Goal: Information Seeking & Learning: Understand process/instructions

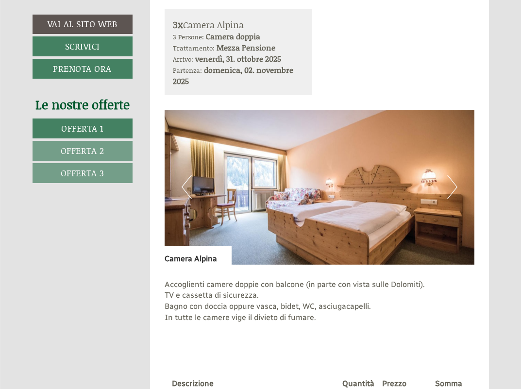
scroll to position [489, 0]
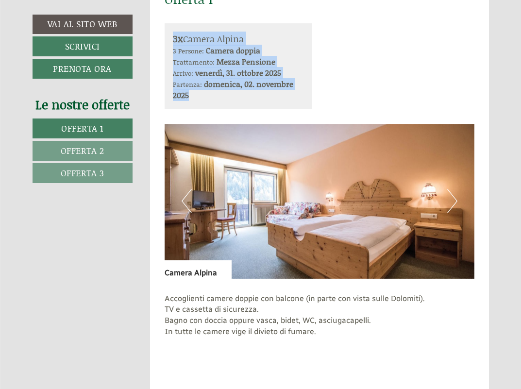
drag, startPoint x: 171, startPoint y: 35, endPoint x: 261, endPoint y: 90, distance: 106.0
click at [261, 90] on div "3x Camera Alpina 3 Persone: Camera doppia Trattamento: Mezza Pensione Arrivo: […" at bounding box center [239, 66] width 148 height 86
copy div "3x Camera Alpina 3 Persone: Camera doppia Trattamento: Mezza Pensione Arrivo: […"
drag, startPoint x: 521, startPoint y: 50, endPoint x: 469, endPoint y: 208, distance: 166.9
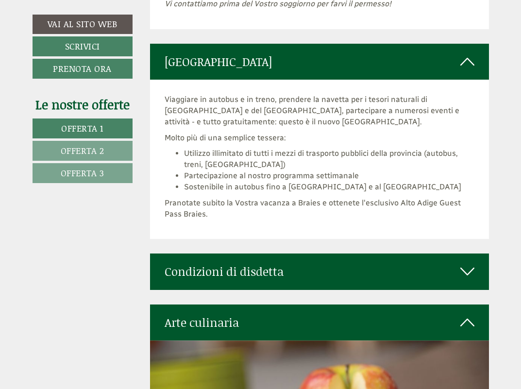
scroll to position [3766, 0]
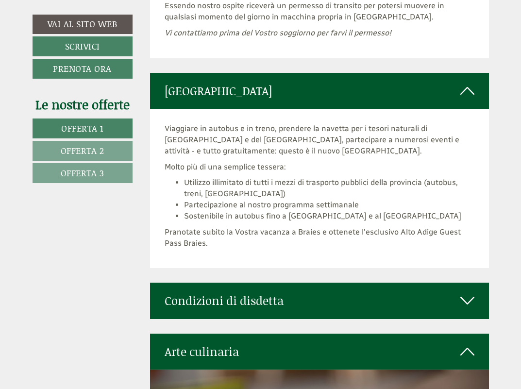
click at [470, 293] on icon at bounding box center [468, 301] width 14 height 17
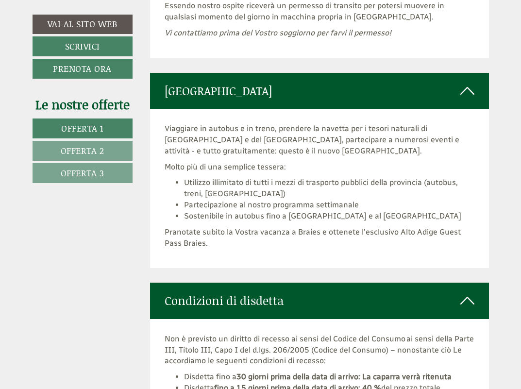
drag, startPoint x: 521, startPoint y: 263, endPoint x: 519, endPoint y: 271, distance: 8.6
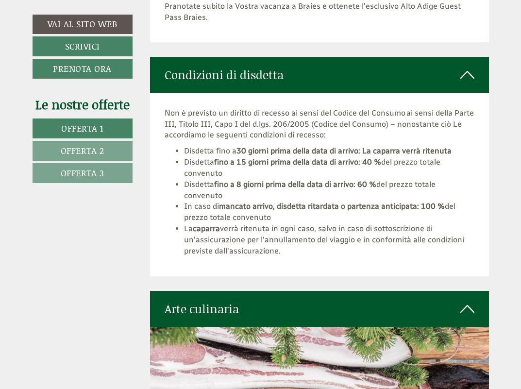
scroll to position [3895, 0]
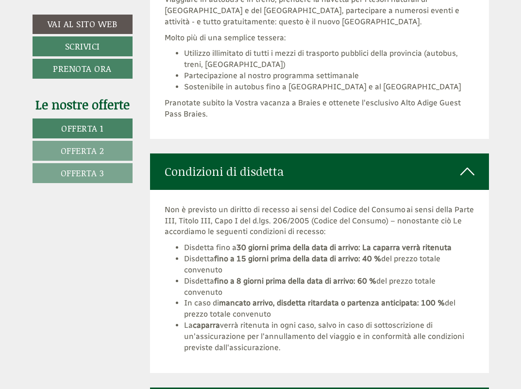
drag, startPoint x: 167, startPoint y: 136, endPoint x: 287, endPoint y: 283, distance: 189.6
click at [287, 283] on div "Non è previsto un diritto di recesso ai sensi del Codice del Consumo ai sensi d…" at bounding box center [319, 281] width 339 height 183
click at [289, 320] on li "La caparra verrà ritenuta in ogni caso, salvo in caso di sottoscrizione di un'a…" at bounding box center [329, 337] width 291 height 34
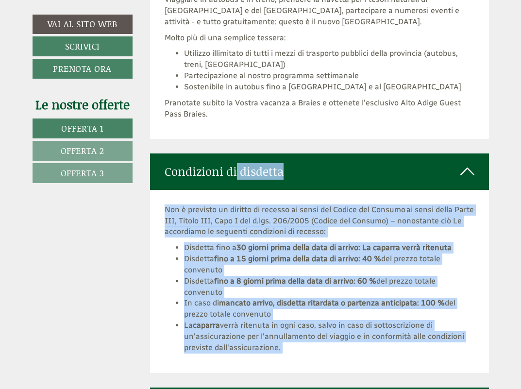
drag, startPoint x: 289, startPoint y: 285, endPoint x: 150, endPoint y: 93, distance: 236.6
click at [150, 154] on div "Condizioni di disdetta Non è previsto un diritto di recesso ai sensi del Codice…" at bounding box center [319, 263] width 339 height 219
copy div "Condizioni di disdetta Non è previsto un diritto di recesso ai sensi del Codice…"
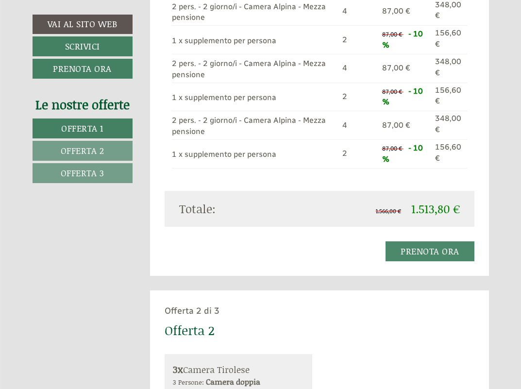
scroll to position [875, 0]
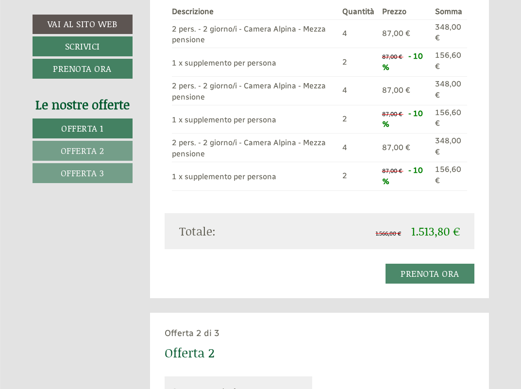
drag, startPoint x: 180, startPoint y: 217, endPoint x: 467, endPoint y: 217, distance: 286.7
click at [469, 218] on div "Totale: 1.566,00 € 1.513,80 €" at bounding box center [320, 231] width 310 height 36
drag, startPoint x: 466, startPoint y: 226, endPoint x: 415, endPoint y: 216, distance: 52.0
click at [415, 223] on div "1.566,00 € 1.513,80 €" at bounding box center [394, 231] width 148 height 17
click at [415, 223] on span "1.513,80 €" at bounding box center [436, 231] width 49 height 16
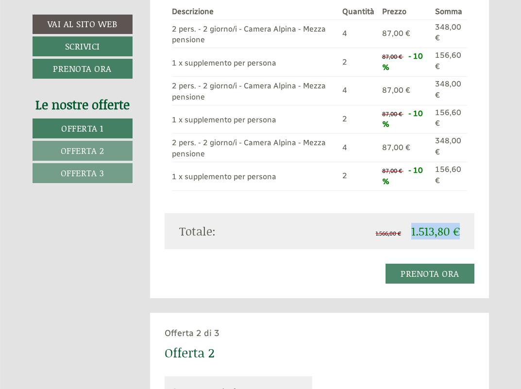
drag, startPoint x: 412, startPoint y: 216, endPoint x: 459, endPoint y: 217, distance: 47.1
click at [459, 223] on span "1.513,80 €" at bounding box center [436, 231] width 49 height 16
copy span "1.513,80 €"
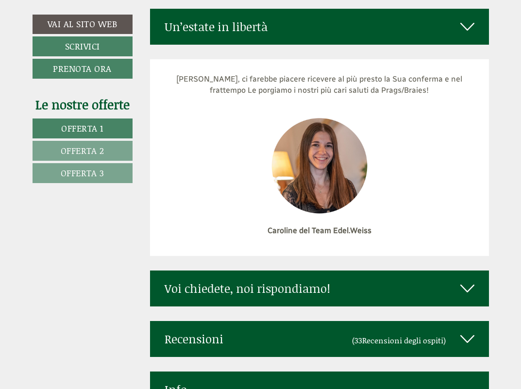
scroll to position [5089, 0]
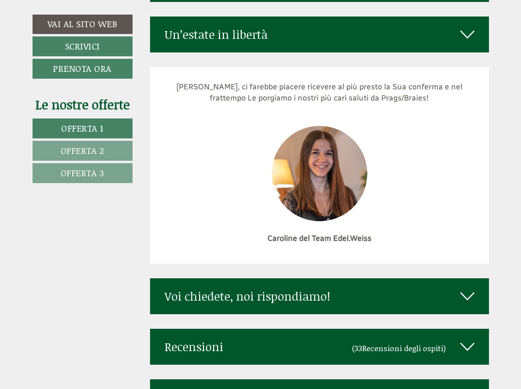
click at [470, 339] on icon at bounding box center [468, 347] width 14 height 17
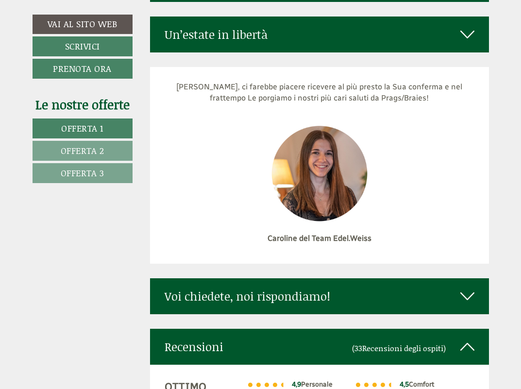
drag, startPoint x: 521, startPoint y: 327, endPoint x: 510, endPoint y: 348, distance: 23.9
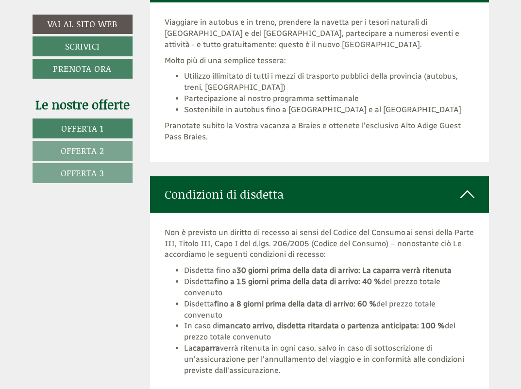
scroll to position [3904, 0]
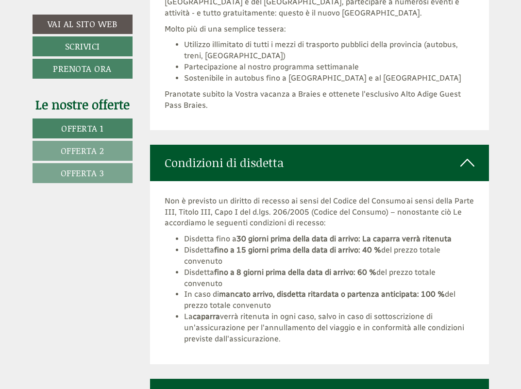
drag, startPoint x: 183, startPoint y: 167, endPoint x: 304, endPoint y: 278, distance: 164.1
click at [304, 278] on ul "Disdetta fino a 30 giorni prima della data di arrivo: La caparra verrà ritenuta…" at bounding box center [320, 289] width 310 height 111
copy ul "Disdetta fino a 30 giorni prima della data di arrivo: La caparra verrà ritenuta…"
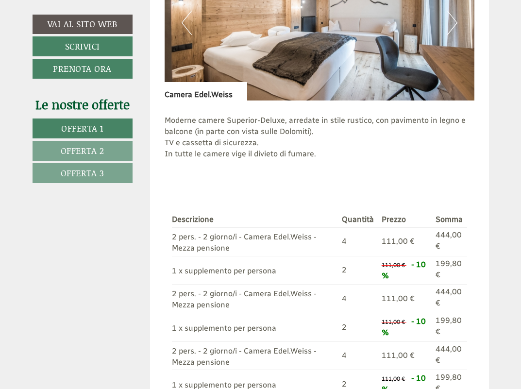
scroll to position [2077, 0]
